Goal: Navigation & Orientation: Go to known website

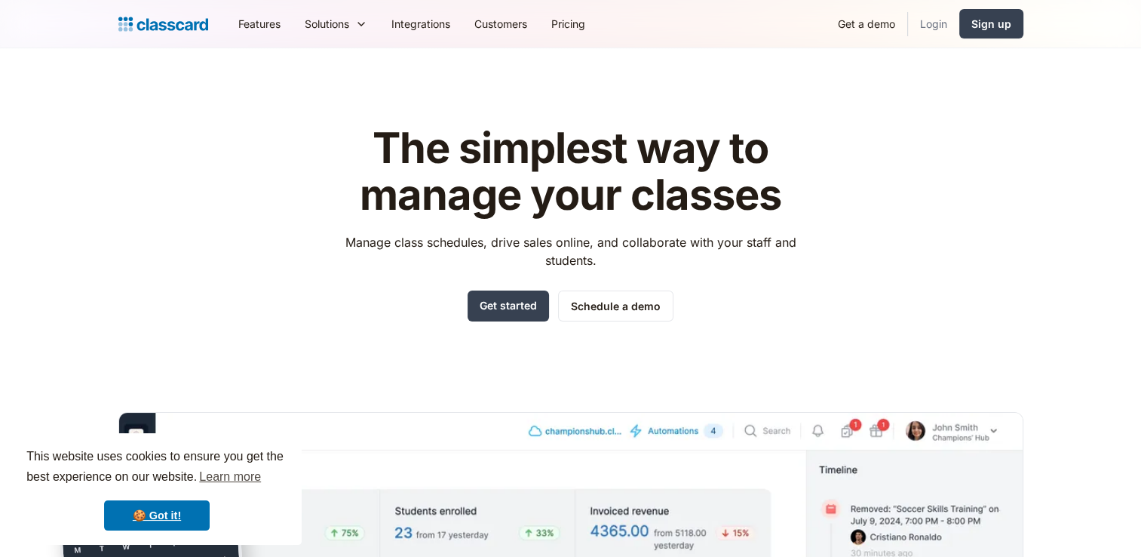
click at [943, 35] on link "Login" at bounding box center [933, 24] width 51 height 34
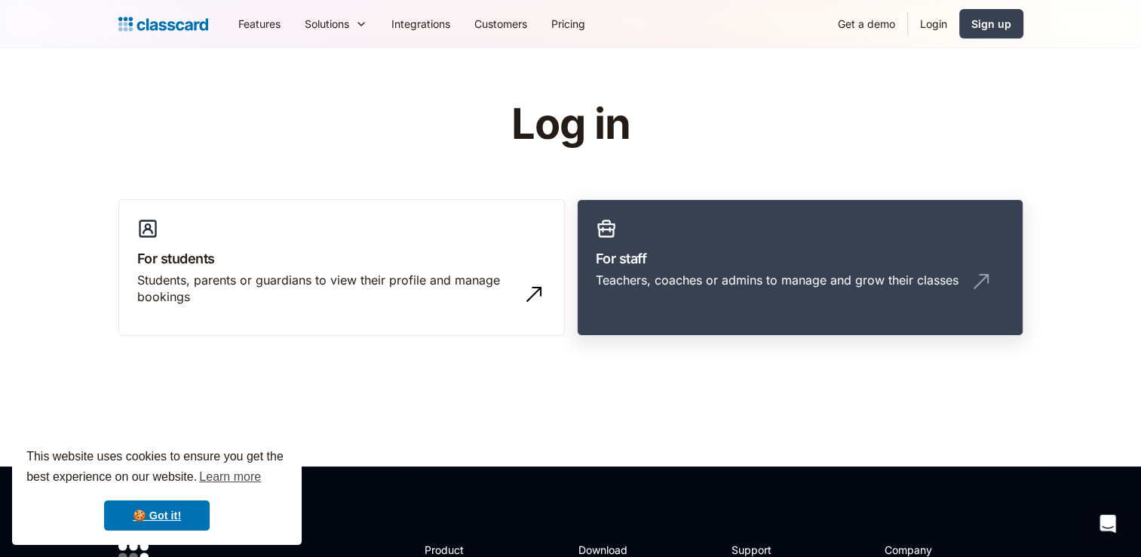
click at [657, 282] on div "Teachers, coaches or admins to manage and grow their classes" at bounding box center [777, 280] width 363 height 17
